Goal: Task Accomplishment & Management: Use online tool/utility

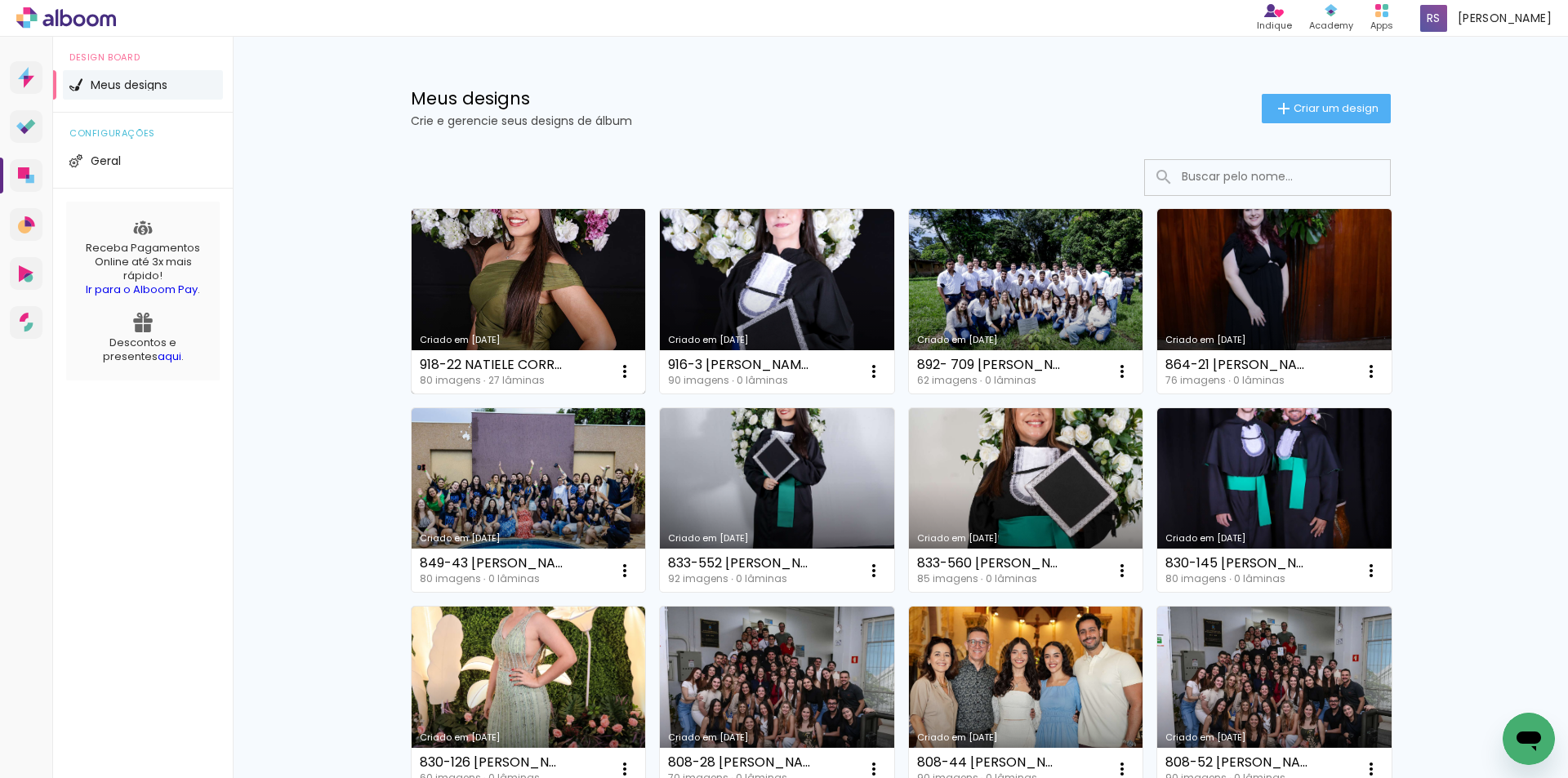
click at [570, 266] on link "Criado em [DATE]" at bounding box center [529, 301] width 235 height 185
